Goal: Task Accomplishment & Management: Manage account settings

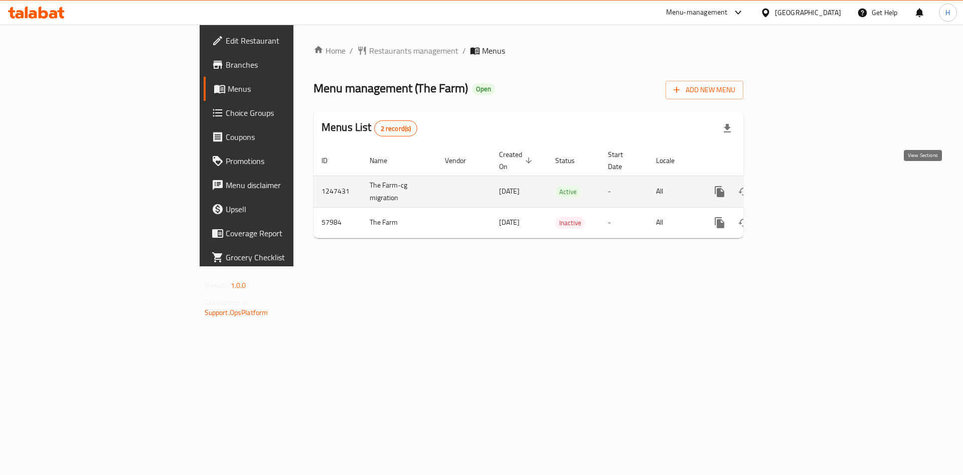
click at [796, 187] on icon "enhanced table" at bounding box center [791, 191] width 9 height 9
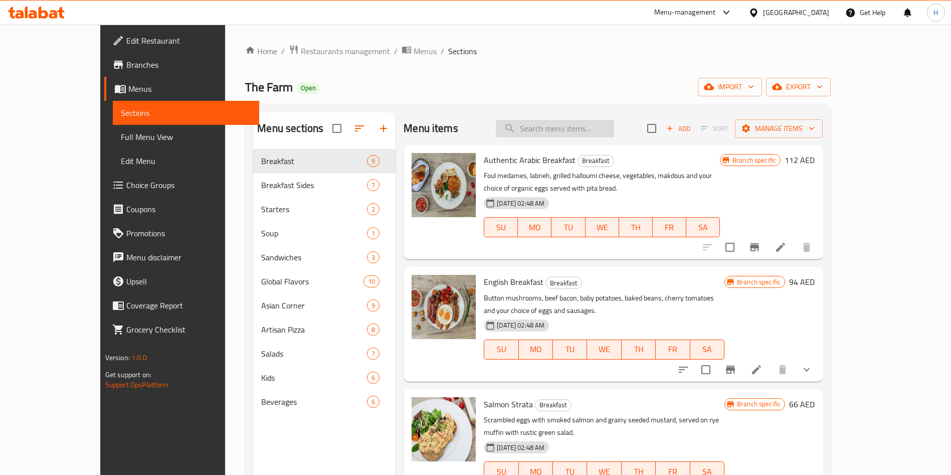
click at [591, 127] on input "search" at bounding box center [555, 129] width 118 height 18
type input "pancake"
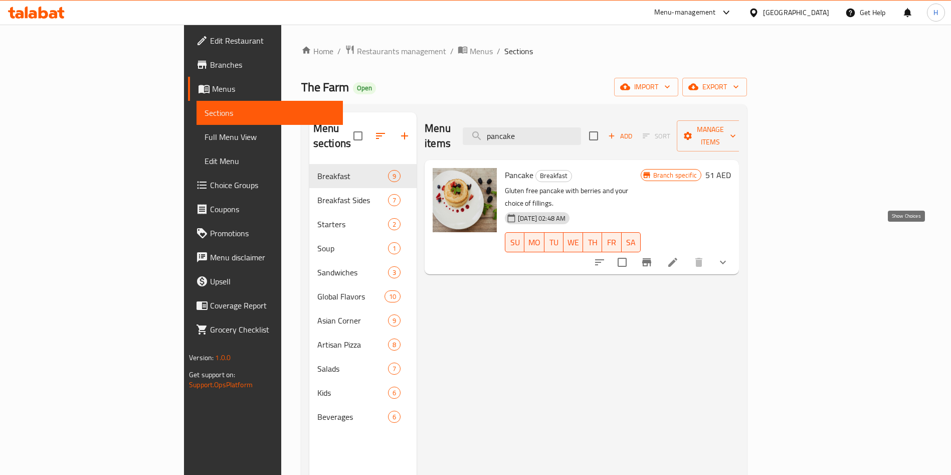
click at [726, 261] on icon "show more" at bounding box center [723, 263] width 6 height 4
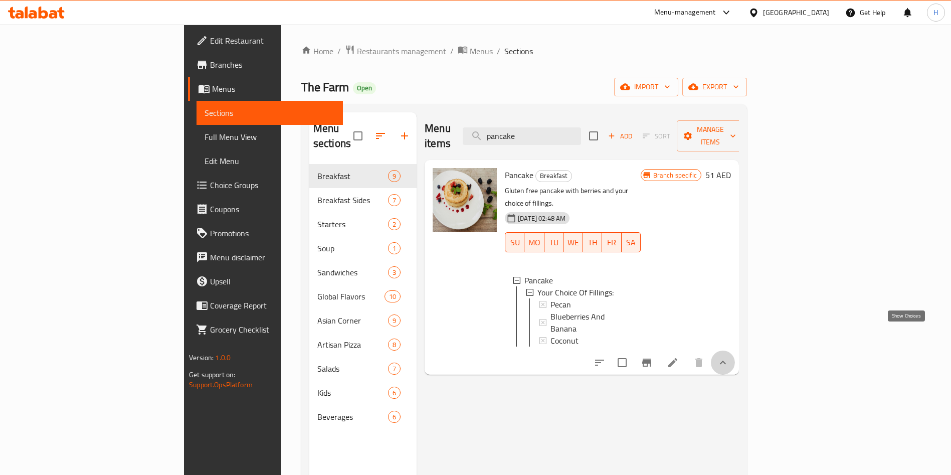
click at [729, 356] on icon "show more" at bounding box center [723, 362] width 12 height 12
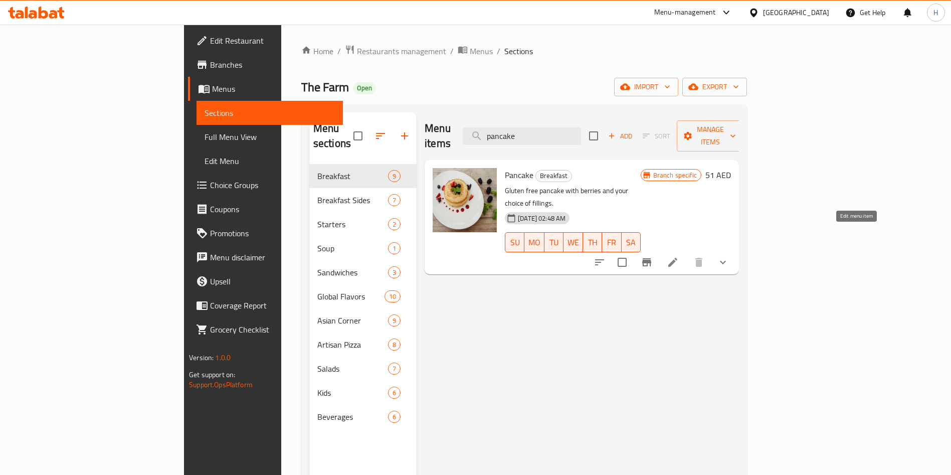
click at [679, 256] on icon at bounding box center [673, 262] width 12 height 12
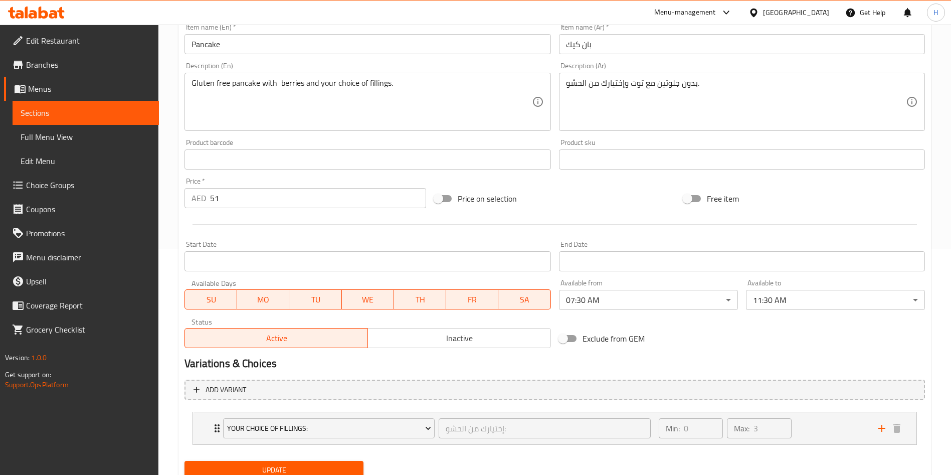
scroll to position [265, 0]
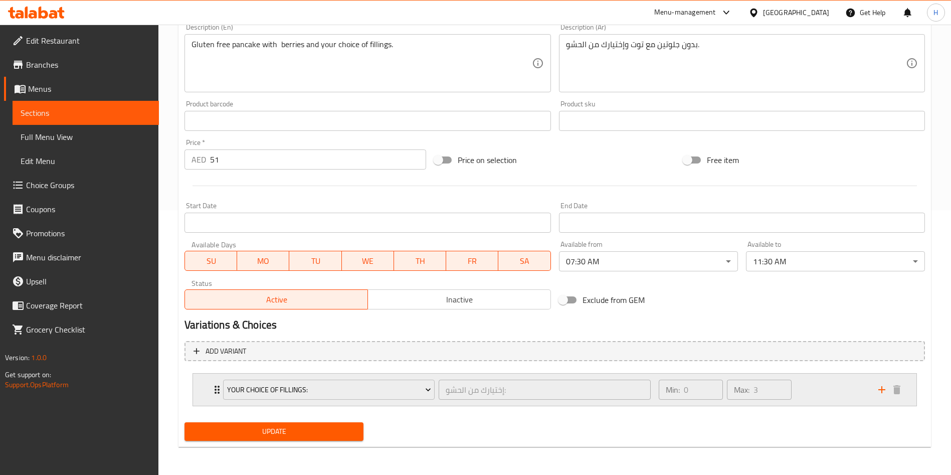
click at [219, 391] on div "Your Choice Of Fillings: إختيارك من الحشو: ​" at bounding box center [437, 390] width 440 height 32
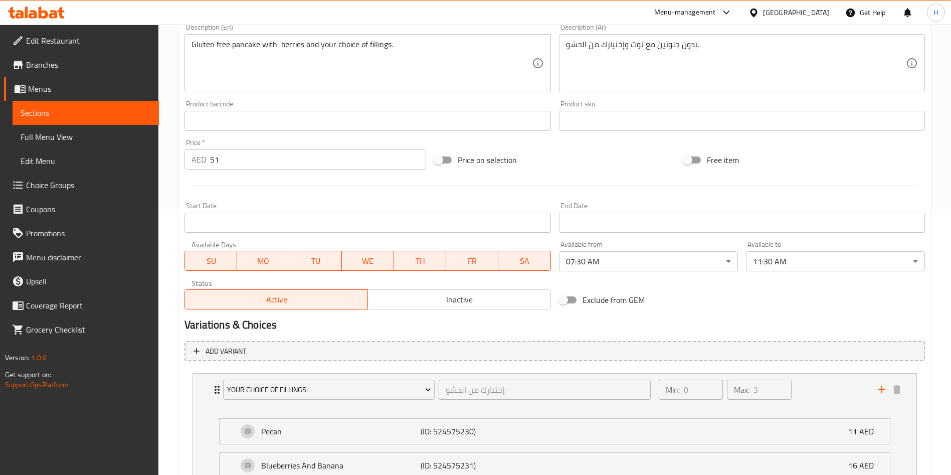
scroll to position [388, 0]
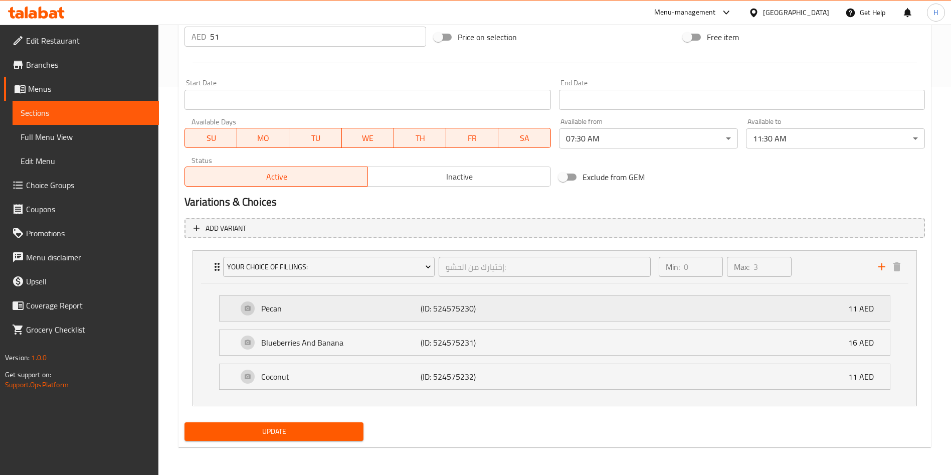
click at [538, 315] on div "Pecan (ID: 524575230) 11 AED" at bounding box center [558, 308] width 640 height 25
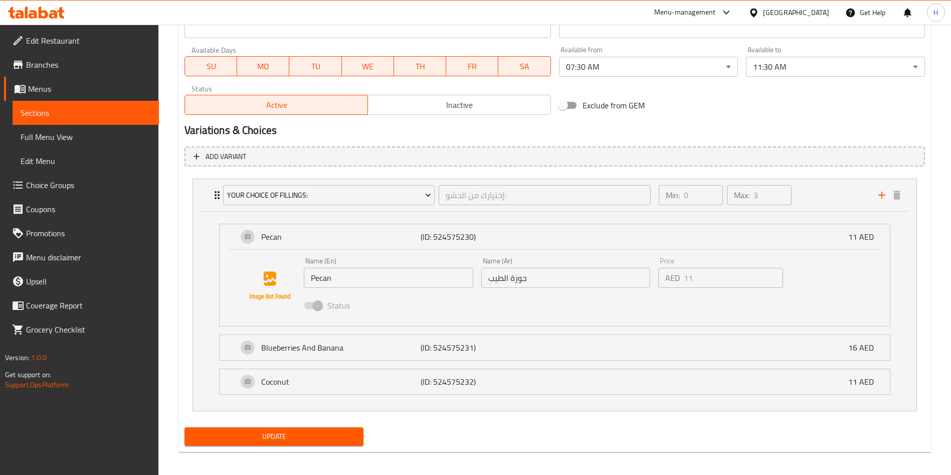
scroll to position [464, 0]
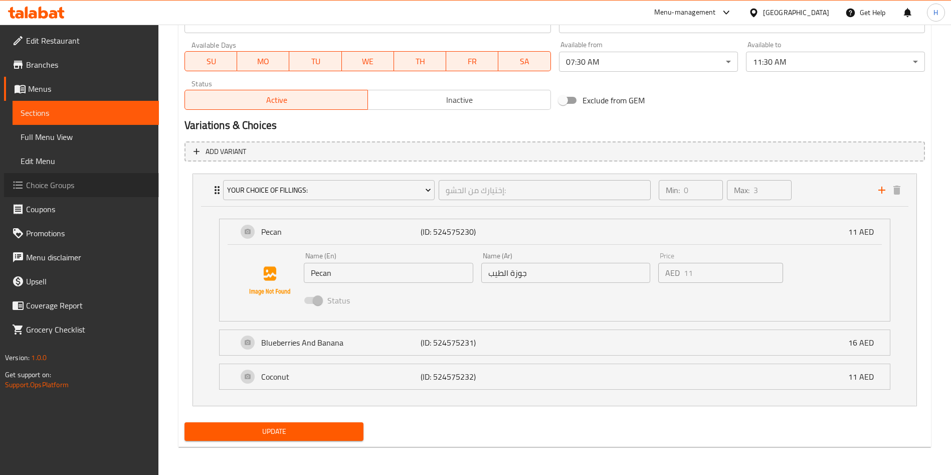
click at [63, 189] on span "Choice Groups" at bounding box center [88, 185] width 125 height 12
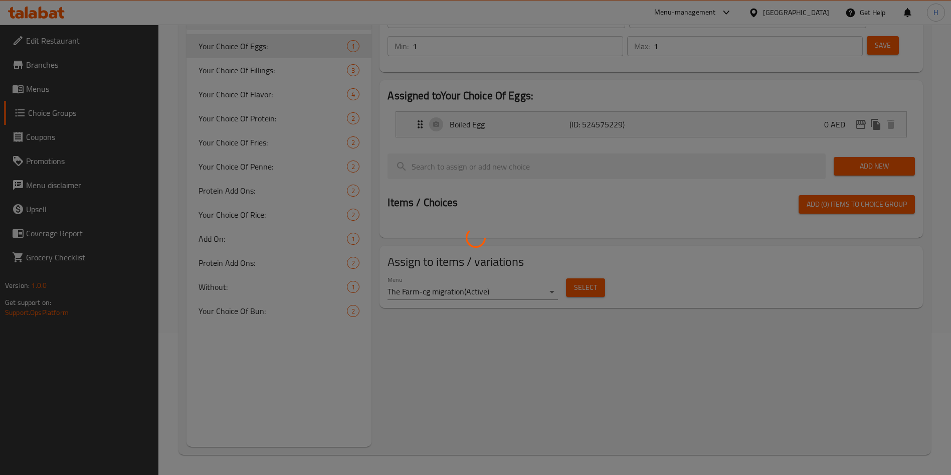
scroll to position [142, 0]
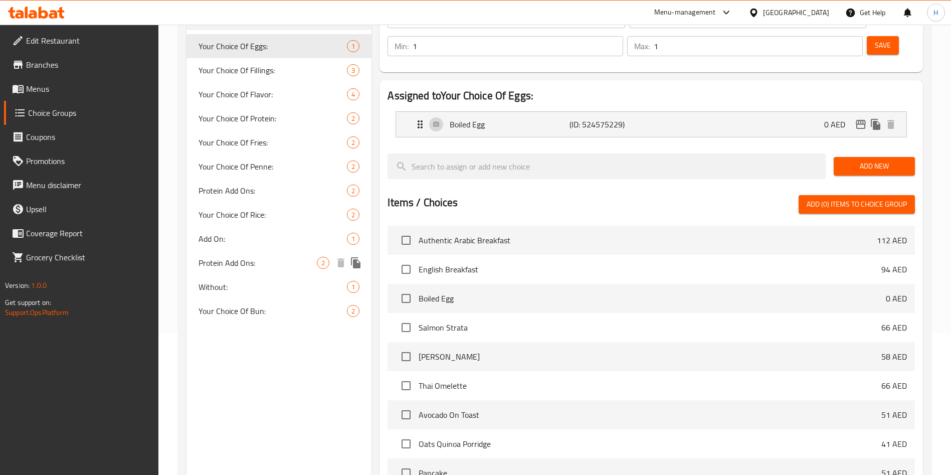
click at [257, 242] on span "Add On:" at bounding box center [273, 239] width 148 height 12
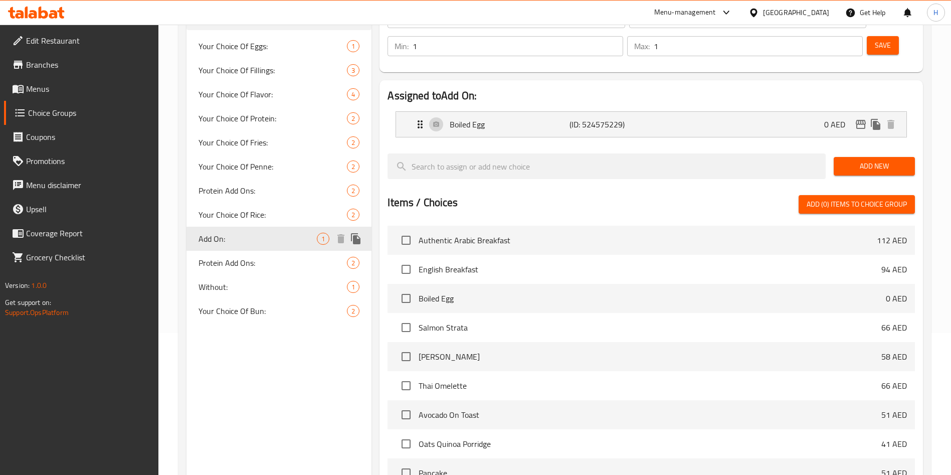
type input "Add On:"
type input "إضافة:"
type input "0"
click at [257, 287] on span "Without:" at bounding box center [258, 287] width 118 height 12
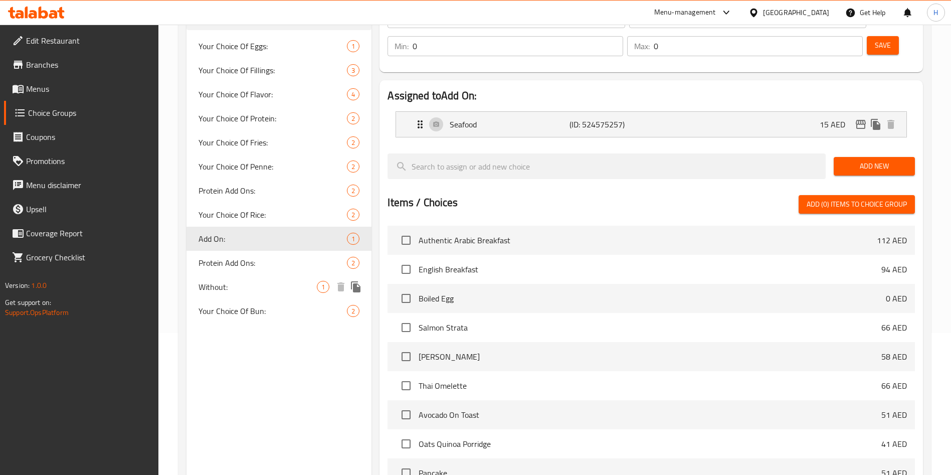
type input "Without:"
type input "بدون:"
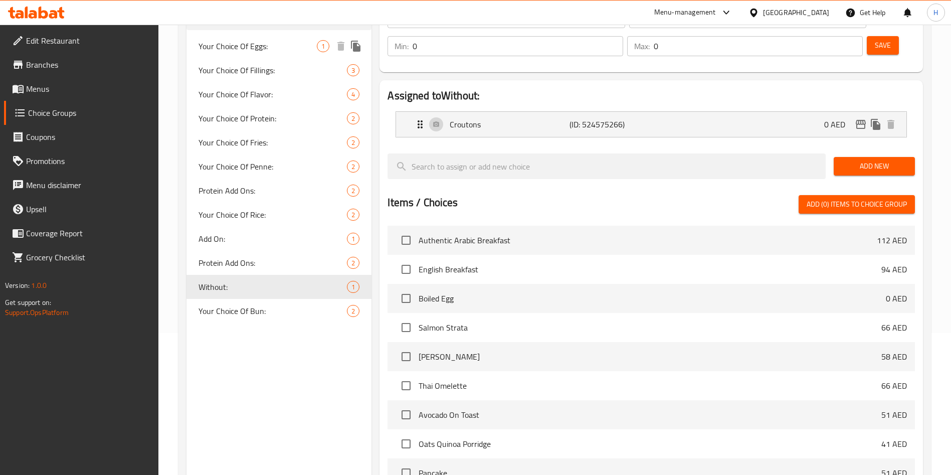
click at [248, 48] on span "Your Choice Of Eggs:" at bounding box center [258, 46] width 118 height 12
type input "Your Choice Of Eggs:"
type input "إختيارك من البيض:"
type input "1"
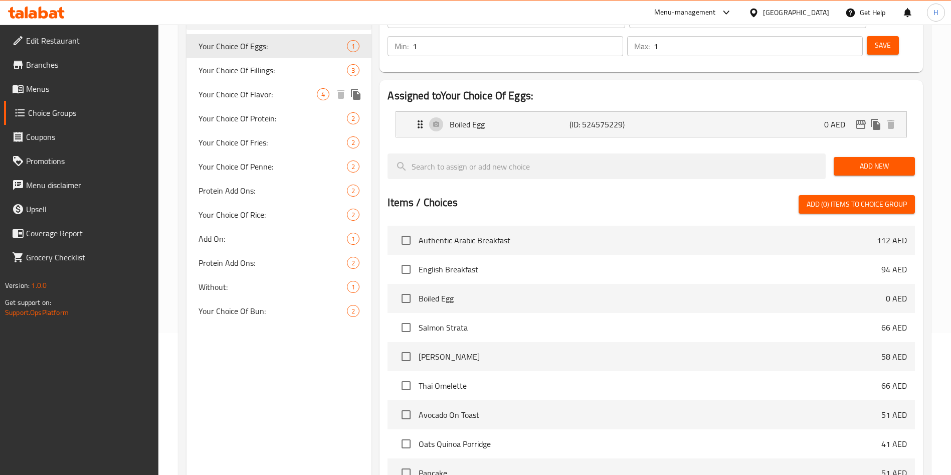
click at [267, 76] on span "Your Choice Of Fillings:" at bounding box center [273, 70] width 148 height 12
type input "Your Choice Of Fillings:"
type input "إختيارك من الحشو:"
type input "0"
type input "3"
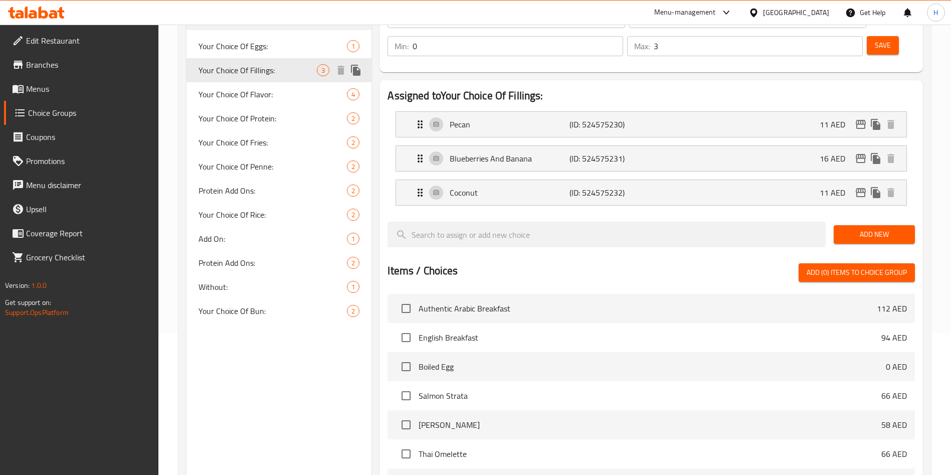
click at [265, 100] on span "Your Choice Of Flavor:" at bounding box center [273, 94] width 148 height 12
type input "Your Choice Of Flavor:"
type input "إختيارك من النكهة:"
type input "1"
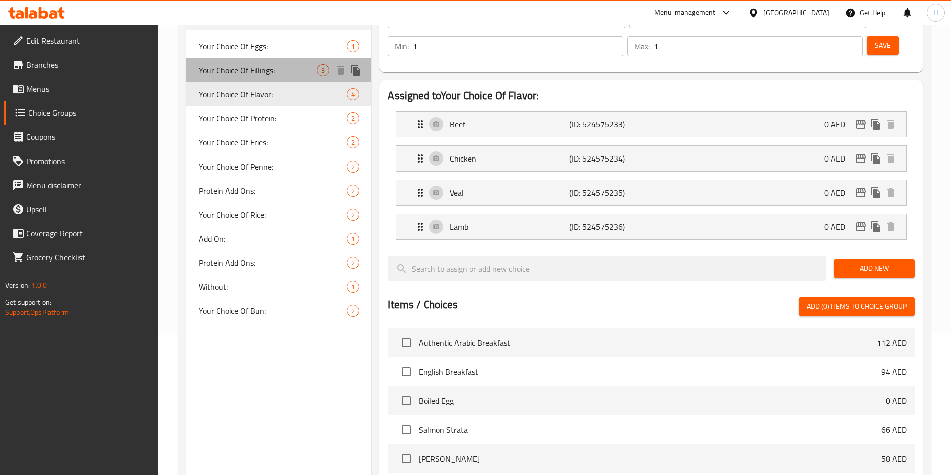
click at [275, 69] on span "Your Choice Of Fillings:" at bounding box center [258, 70] width 118 height 12
type input "Your Choice Of Fillings:"
type input "إختيارك من الحشو:"
type input "0"
type input "3"
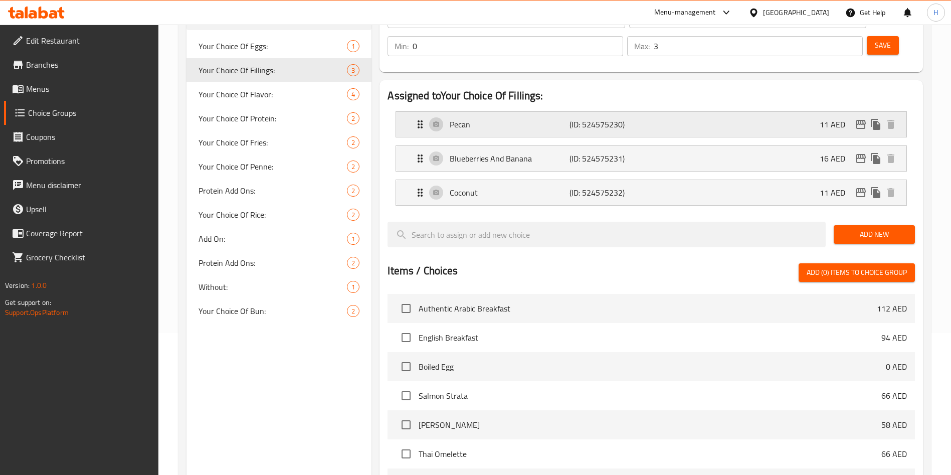
click at [616, 118] on p "(ID: 524575230)" at bounding box center [610, 124] width 80 height 12
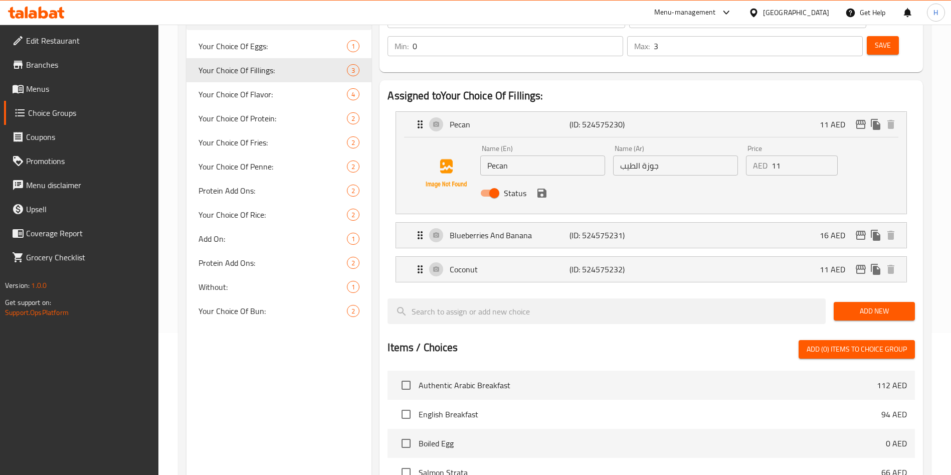
click at [789, 155] on input "11" at bounding box center [805, 165] width 66 height 20
click at [540, 189] on icon "save" at bounding box center [541, 193] width 9 height 9
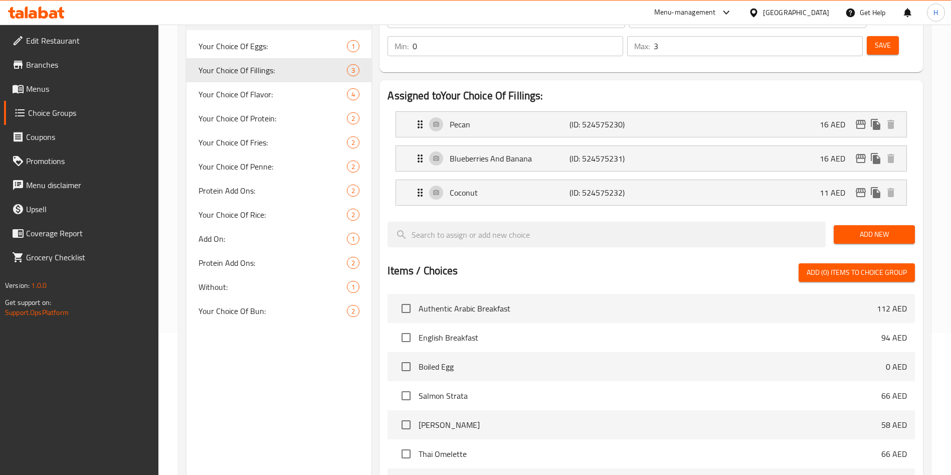
type input "16"
click at [693, 146] on div "Blueberries And Banana (ID: 524575231) 16 AED" at bounding box center [654, 158] width 480 height 25
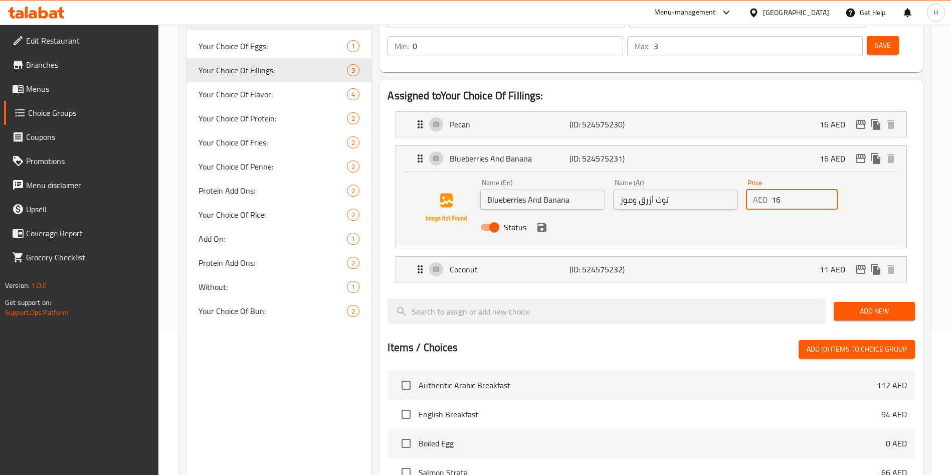
drag, startPoint x: 790, startPoint y: 169, endPoint x: 777, endPoint y: 166, distance: 13.8
click at [777, 190] on input "16" at bounding box center [805, 200] width 66 height 20
click at [544, 223] on icon "save" at bounding box center [541, 227] width 9 height 9
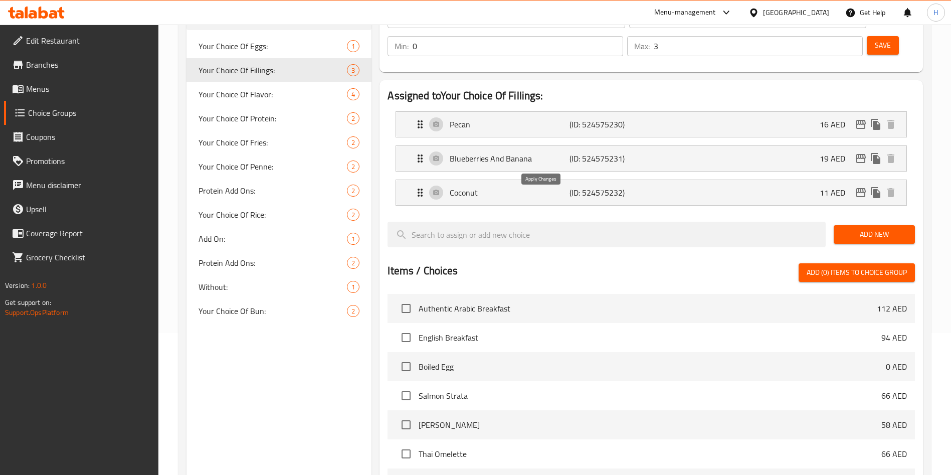
type input "19"
click at [567, 187] on p "Coconut" at bounding box center [509, 193] width 119 height 12
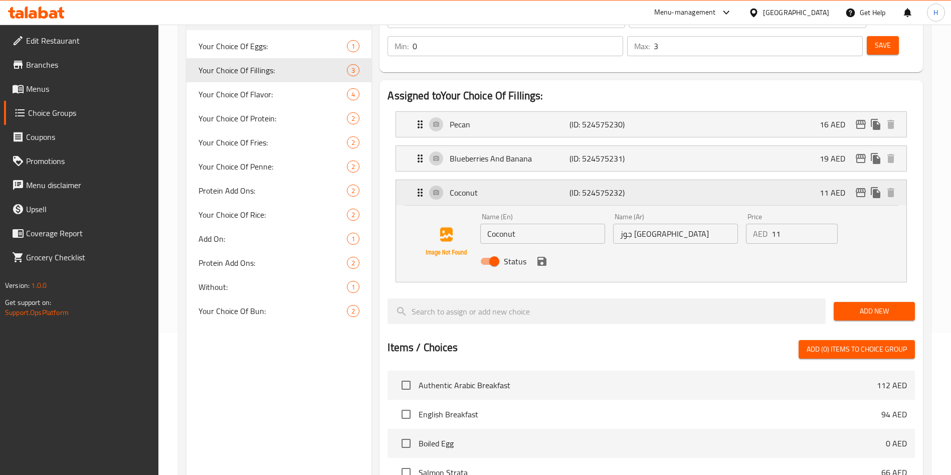
click at [547, 180] on div "Coconut (ID: 524575232) 11 AED" at bounding box center [654, 192] width 480 height 25
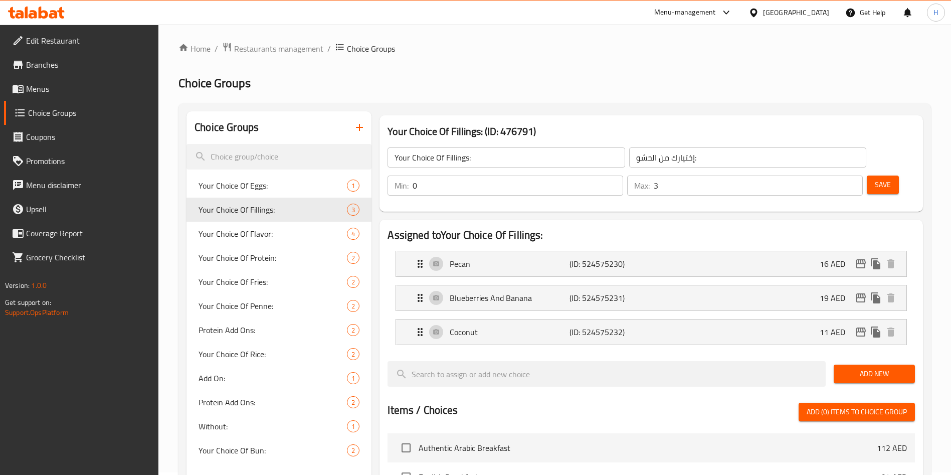
scroll to position [0, 0]
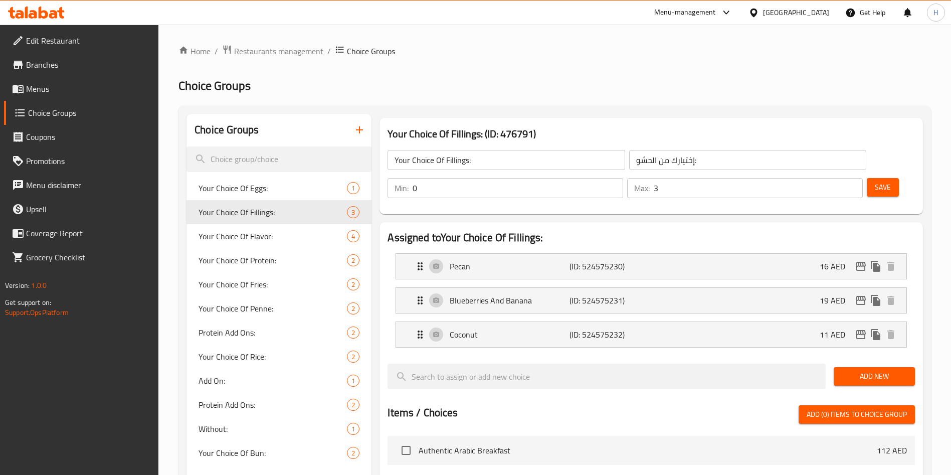
click at [875, 181] on span "Save" at bounding box center [883, 187] width 16 height 13
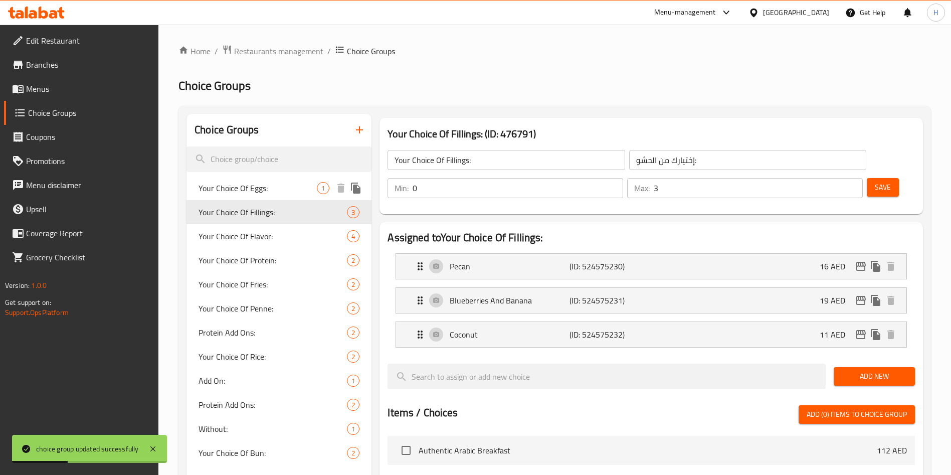
click at [279, 188] on span "Your Choice Of Eggs:" at bounding box center [258, 188] width 118 height 12
type input "Your Choice Of Eggs:"
type input "إختيارك من البيض:"
type input "1"
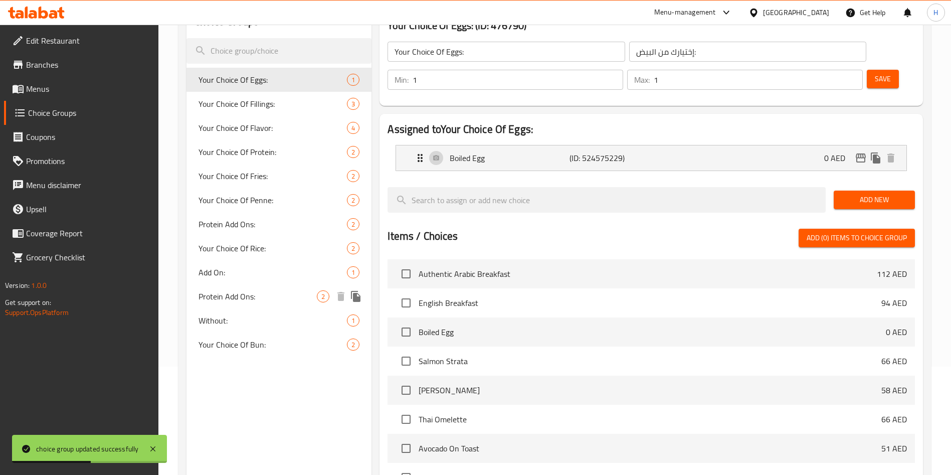
scroll to position [150, 0]
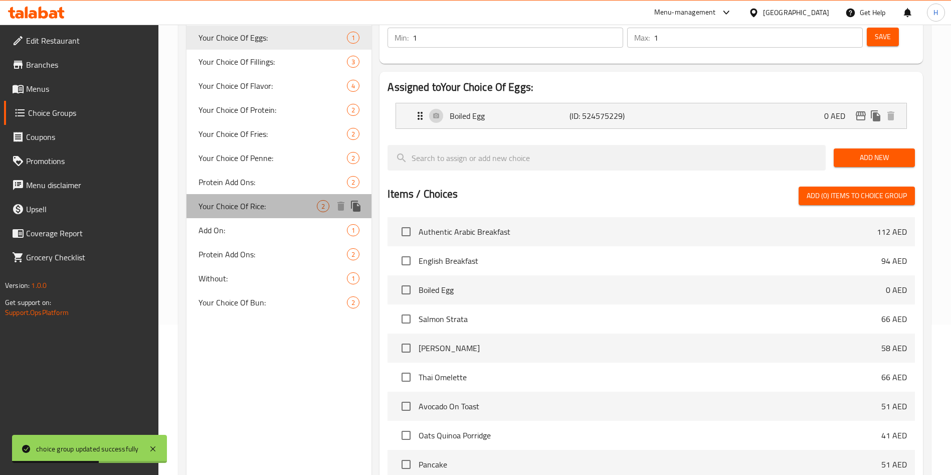
click at [258, 206] on span "Your Choice Of Rice:" at bounding box center [258, 206] width 118 height 12
type input "Your Choice Of Rice:"
type input "إختيارك من الأرز:"
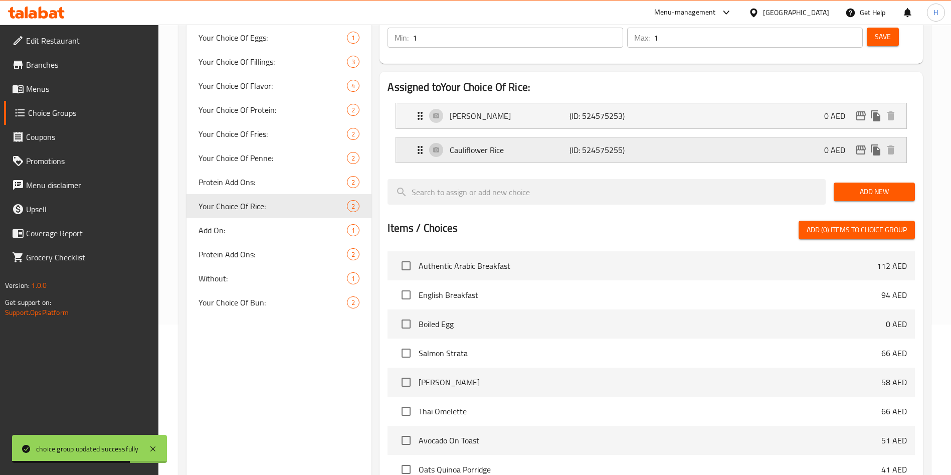
click at [572, 137] on div "Cauliflower Rice (ID: 524575255) 0 AED" at bounding box center [654, 149] width 480 height 25
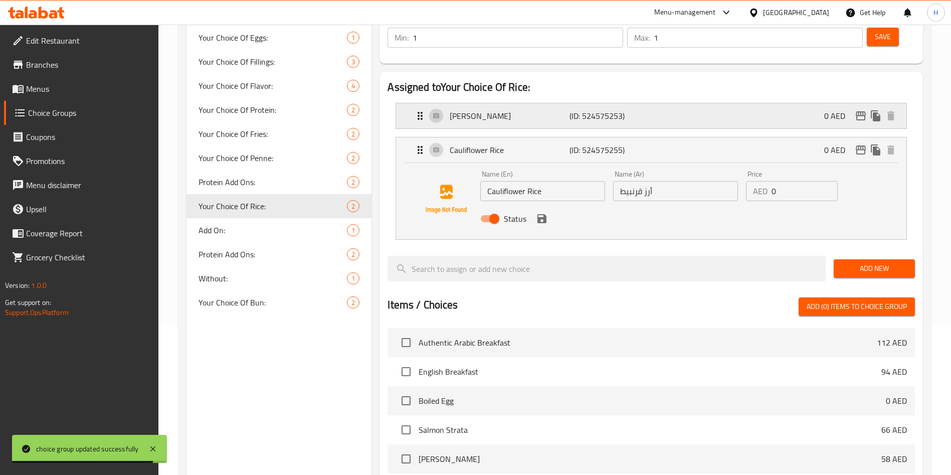
click at [600, 110] on p "(ID: 524575253)" at bounding box center [610, 116] width 80 height 12
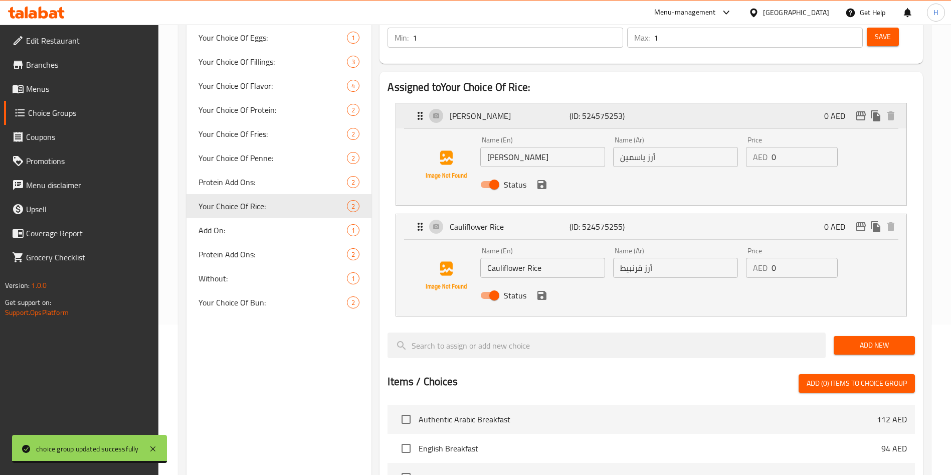
click at [600, 110] on p "(ID: 524575253)" at bounding box center [610, 116] width 80 height 12
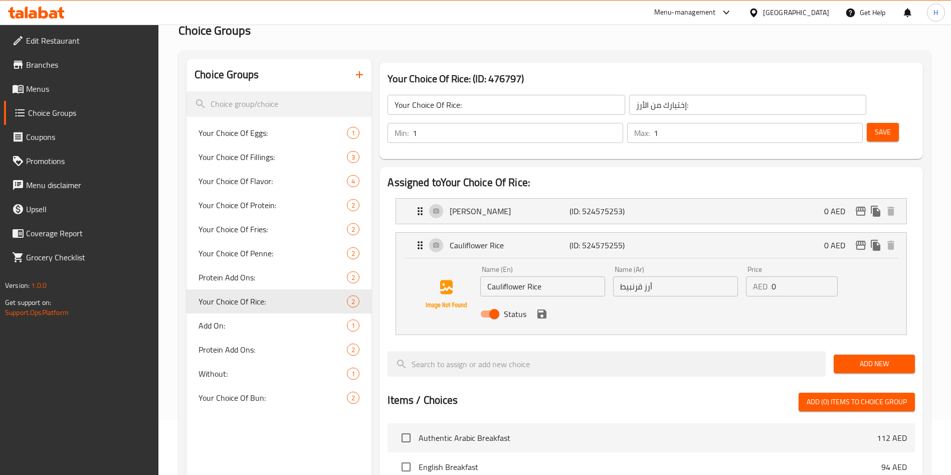
scroll to position [0, 0]
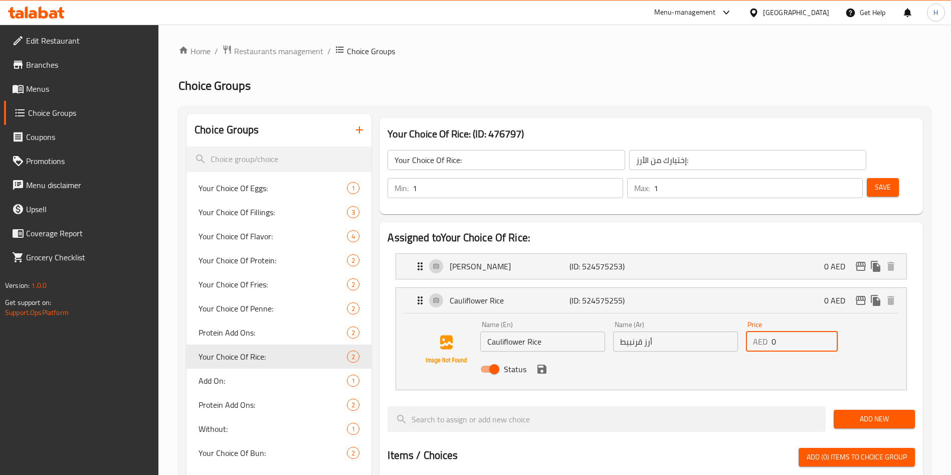
drag, startPoint x: 782, startPoint y: 316, endPoint x: 769, endPoint y: 307, distance: 15.6
click at [769, 331] on div "AED 0 Price" at bounding box center [792, 341] width 92 height 20
type input "20"
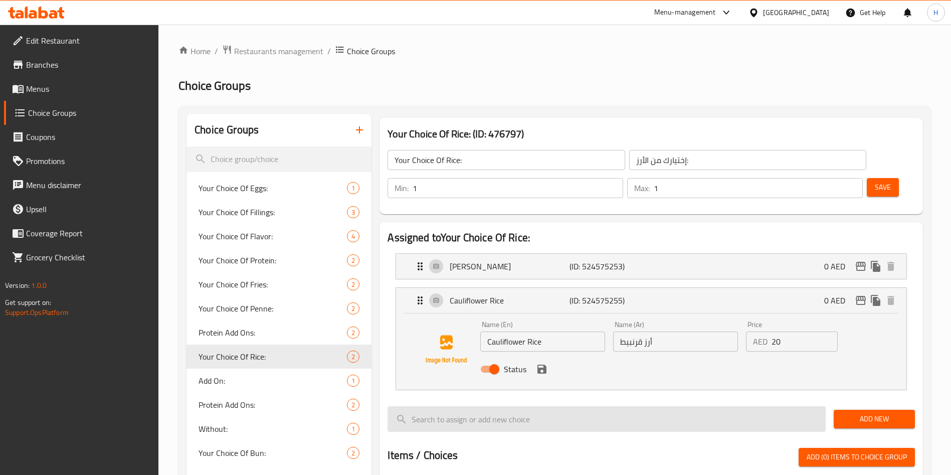
drag, startPoint x: 879, startPoint y: 153, endPoint x: 654, endPoint y: 402, distance: 335.4
click at [733, 407] on div "Your Choice Of Rice: (ID: 476797) Your Choice Of Rice: ​ إختيارك من الأرز: ​ Mi…" at bounding box center [648, 477] width 555 height 727
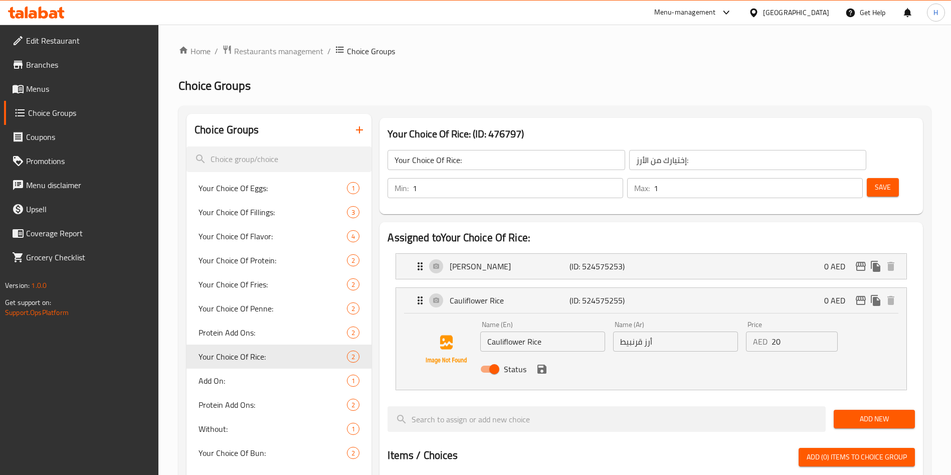
click at [543, 355] on div "Status" at bounding box center [675, 368] width 399 height 27
click at [542, 364] on icon "save" at bounding box center [541, 368] width 9 height 9
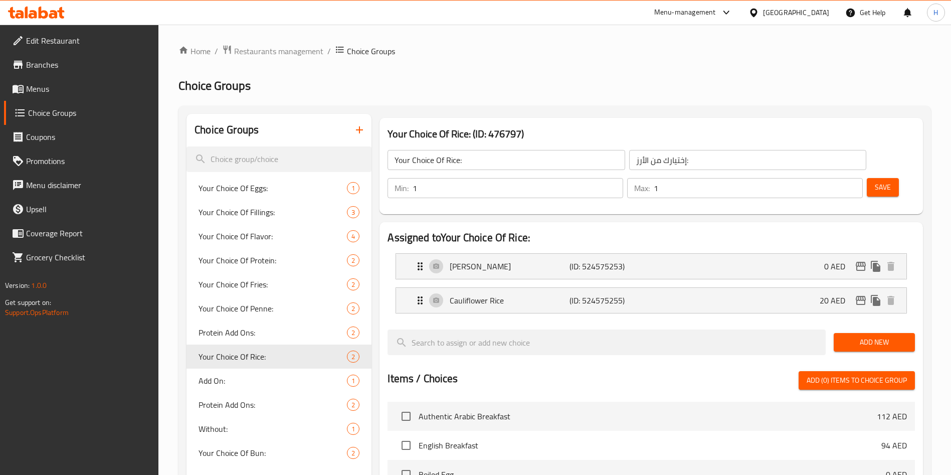
click at [875, 181] on span "Save" at bounding box center [883, 187] width 16 height 13
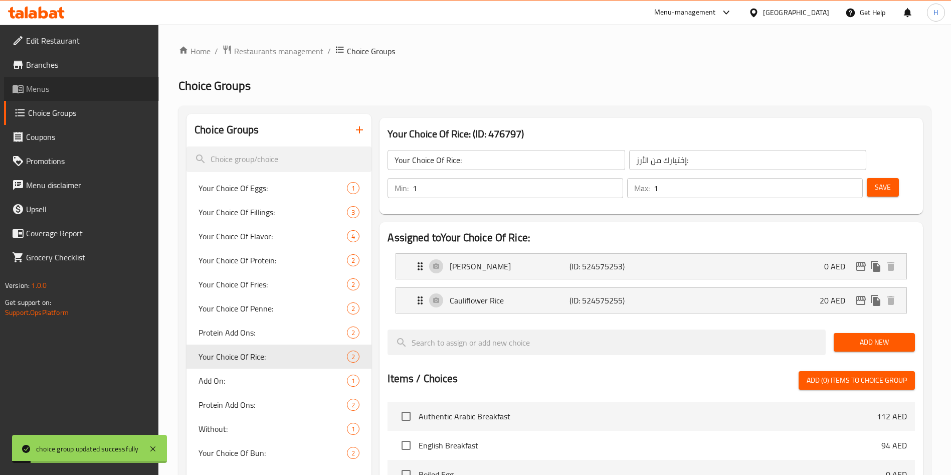
click at [81, 88] on span "Menus" at bounding box center [88, 89] width 125 height 12
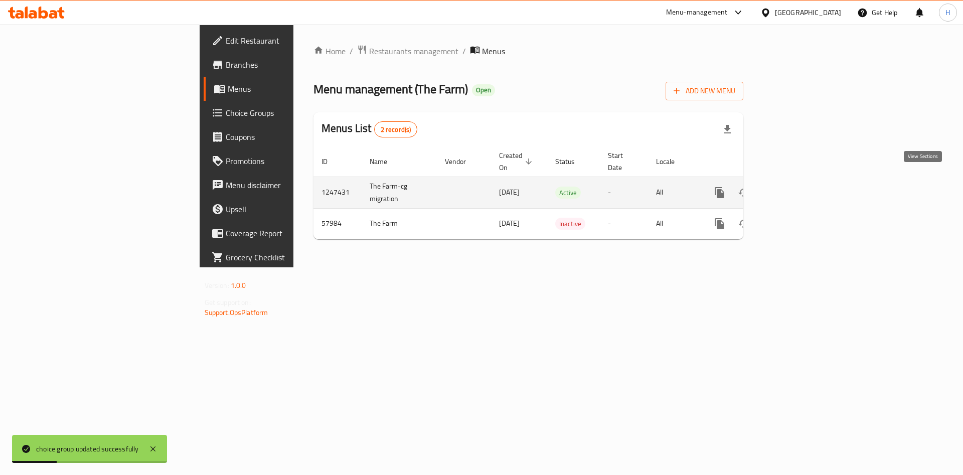
click at [804, 182] on link "enhanced table" at bounding box center [792, 192] width 24 height 24
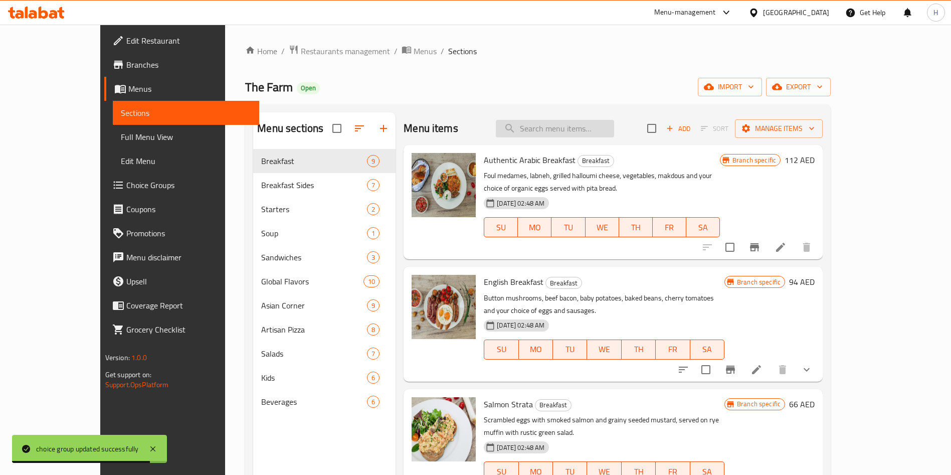
click at [579, 134] on input "search" at bounding box center [555, 129] width 118 height 18
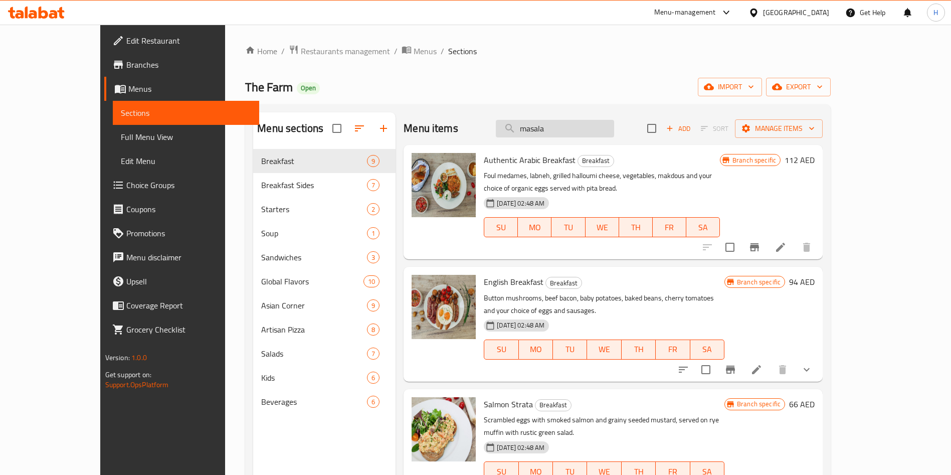
type input "masala"
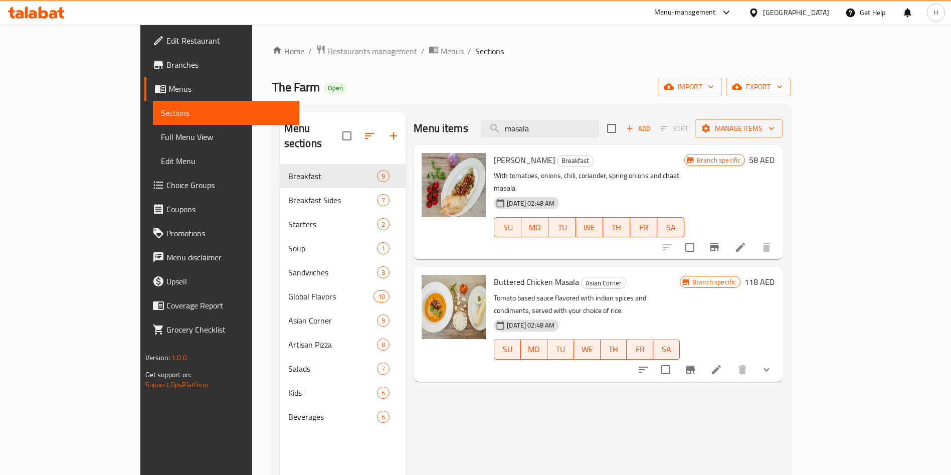
click at [730, 360] on li at bounding box center [716, 369] width 28 height 18
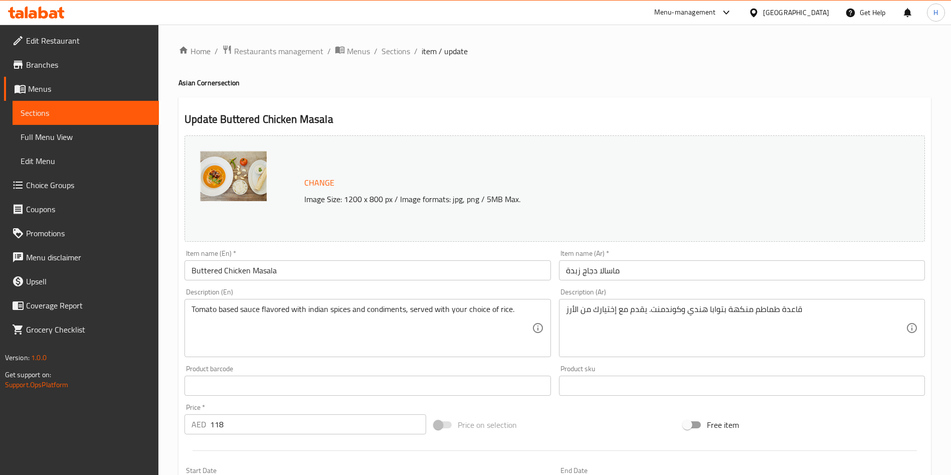
scroll to position [265, 0]
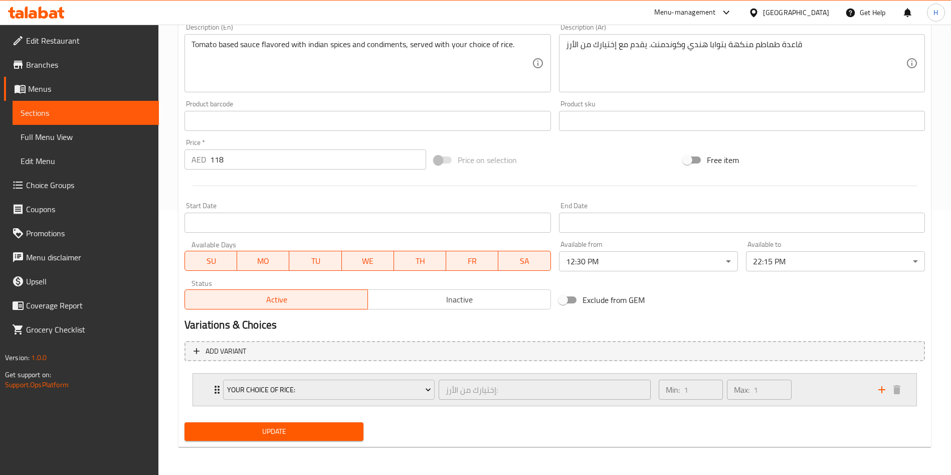
click at [213, 391] on icon "Expand" at bounding box center [217, 390] width 12 height 12
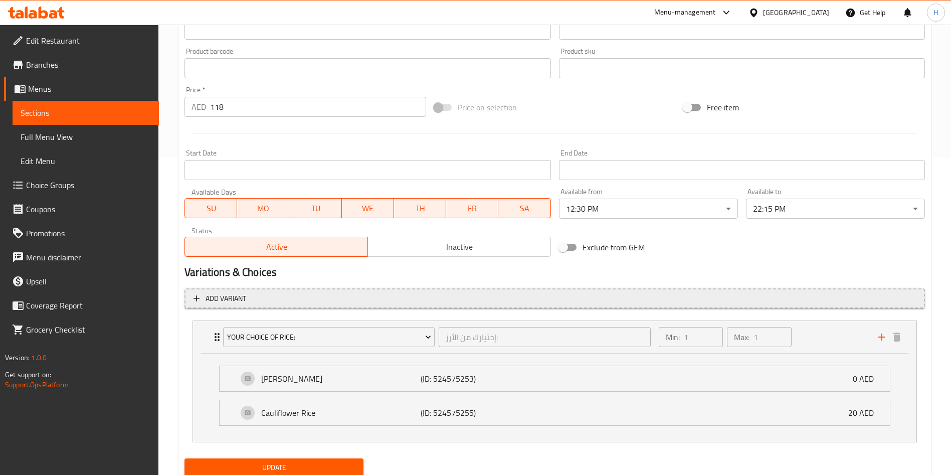
scroll to position [353, 0]
